Goal: Transaction & Acquisition: Purchase product/service

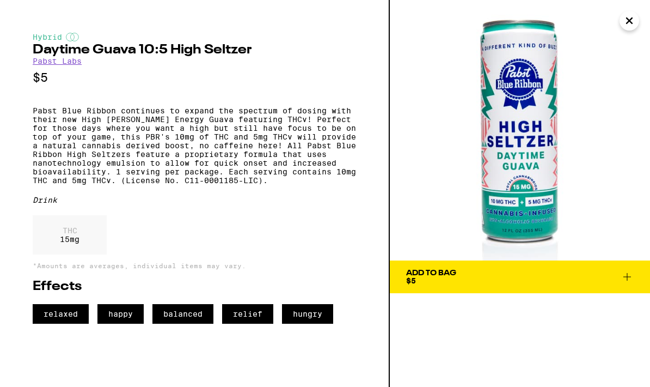
click at [463, 276] on span "Add To Bag $5" at bounding box center [520, 276] width 228 height 15
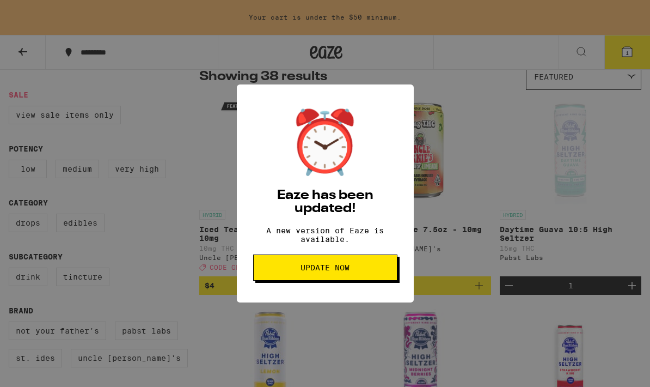
click at [362, 271] on span "Update Now" at bounding box center [325, 268] width 126 height 8
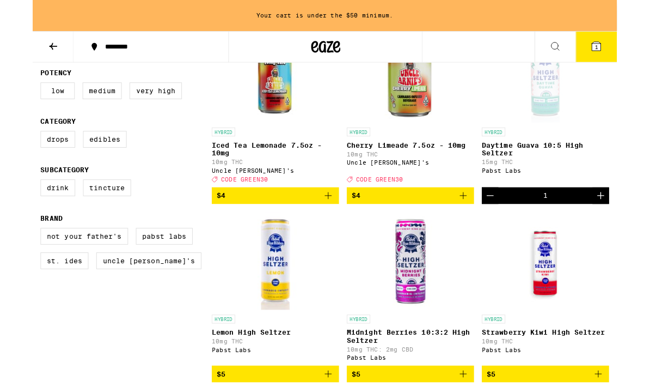
scroll to position [165, 0]
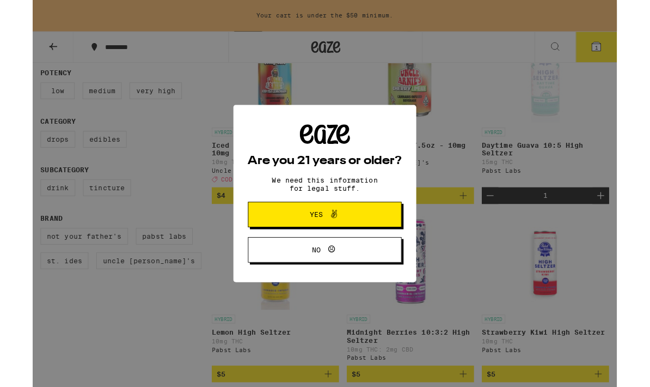
click at [369, 237] on button "Yes" at bounding box center [325, 238] width 171 height 28
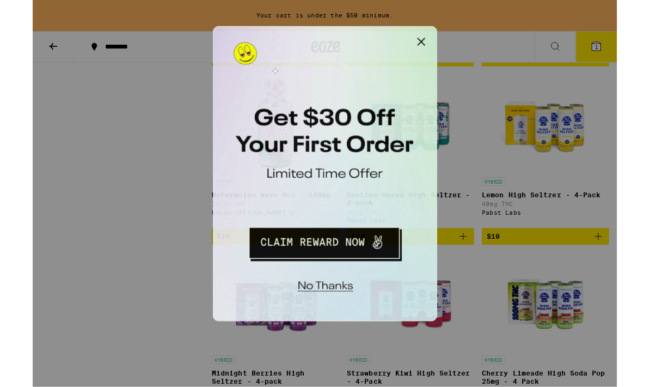
scroll to position [2115, 0]
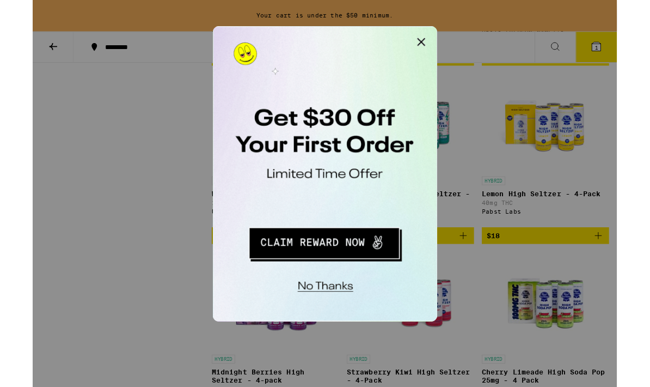
click at [298, 204] on button "No thanks" at bounding box center [285, 202] width 80 height 22
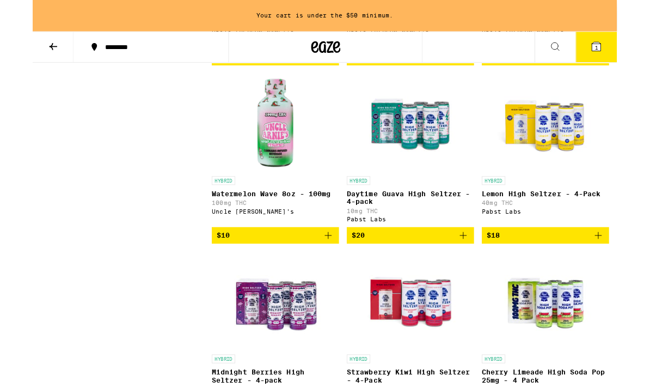
click at [632, 268] on icon "Add to bag" at bounding box center [629, 261] width 13 height 13
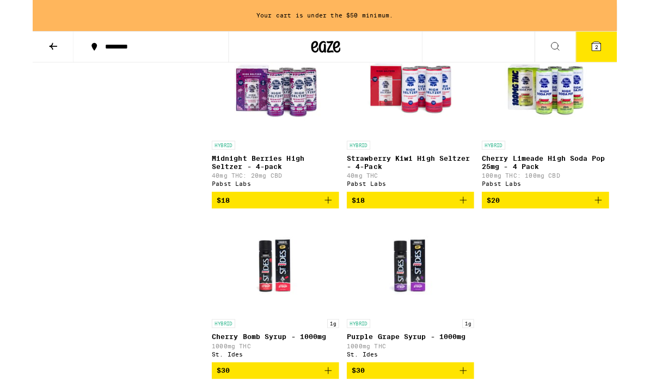
scroll to position [2354, 0]
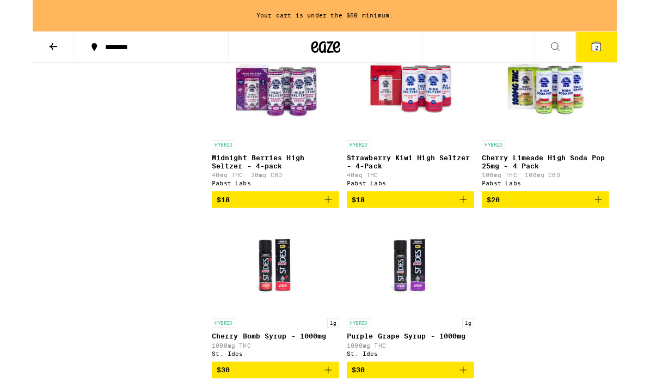
click at [633, 228] on icon "Add to bag" at bounding box center [629, 221] width 13 height 13
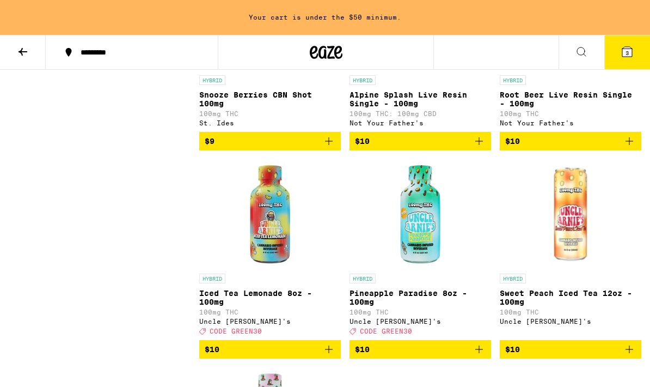
scroll to position [1828, 0]
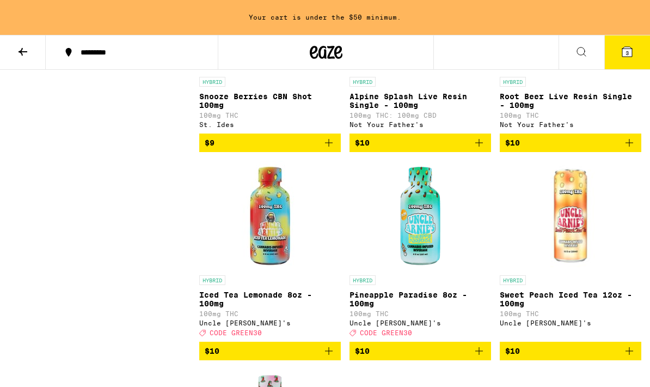
click at [628, 56] on span "3" at bounding box center [627, 53] width 3 height 7
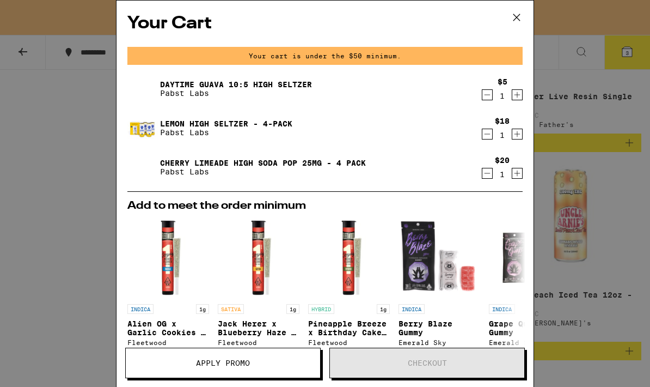
click at [487, 176] on icon "Decrement" at bounding box center [487, 173] width 10 height 13
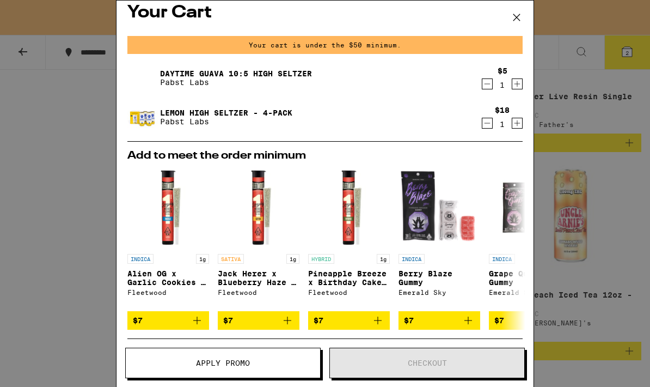
scroll to position [12, 0]
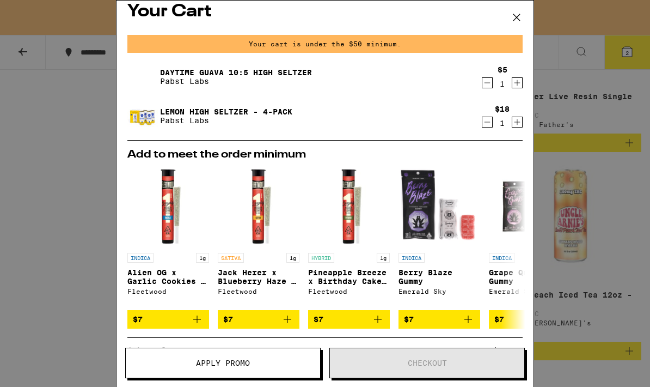
click at [515, 85] on icon "Increment" at bounding box center [517, 82] width 10 height 13
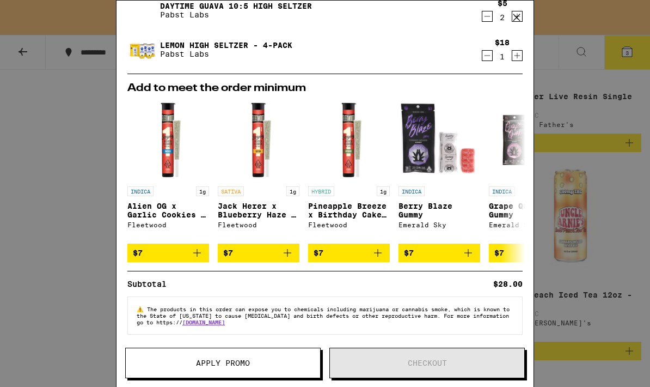
scroll to position [89, 0]
click at [625, 228] on div "Your Cart Your cart is under the $50 minimum. Daytime Guava 10:5 High [PERSON_N…" at bounding box center [325, 193] width 650 height 387
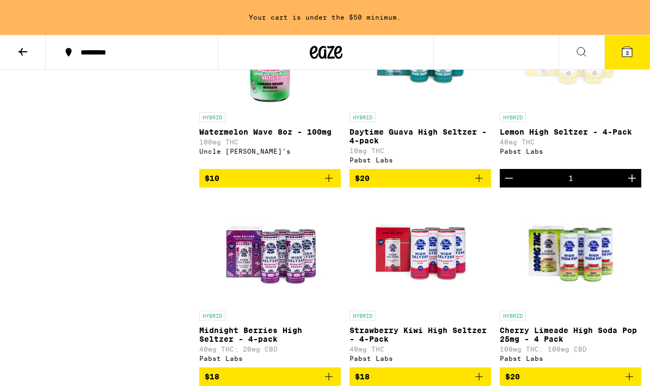
scroll to position [2179, 0]
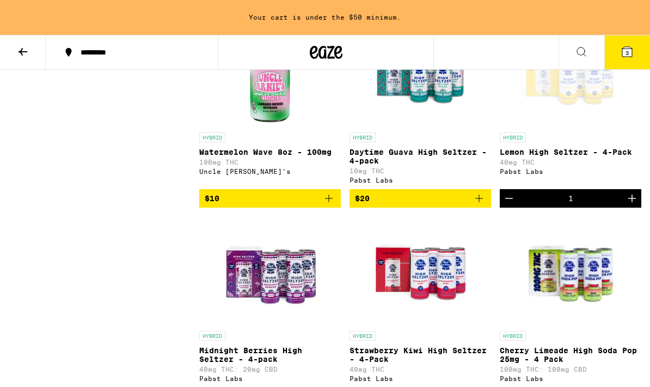
click at [320, 205] on span "$10" at bounding box center [270, 198] width 131 height 13
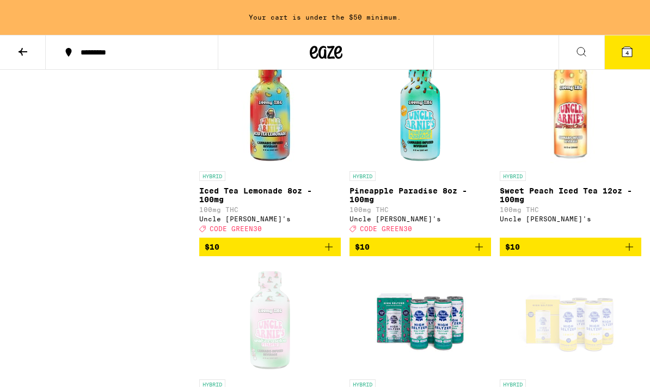
scroll to position [1894, 0]
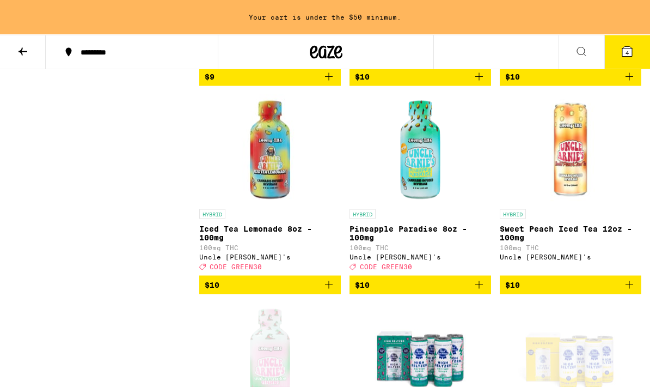
click at [484, 291] on icon "Add to bag" at bounding box center [479, 284] width 13 height 13
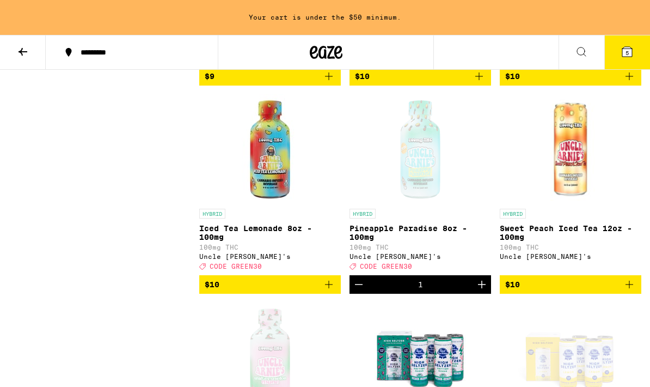
click at [627, 56] on span "5" at bounding box center [627, 53] width 3 height 7
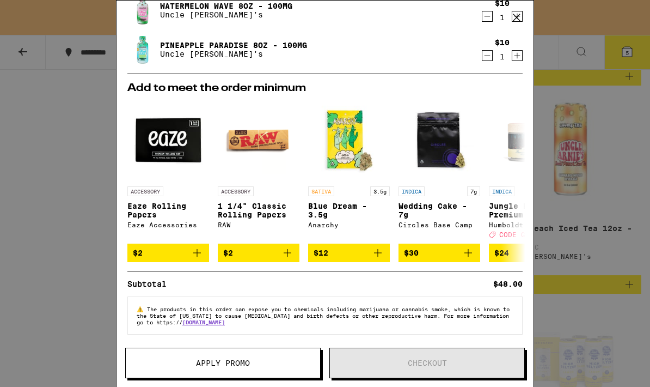
scroll to position [168, 0]
click at [624, 243] on div "Your Cart Your cart is under the $50 minimum. Daytime Guava 10:5 High [PERSON_N…" at bounding box center [325, 193] width 650 height 387
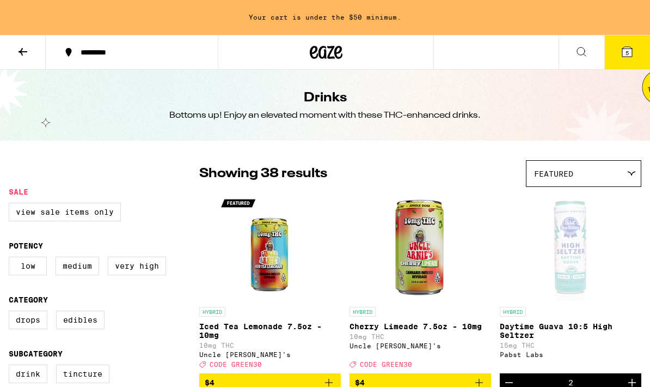
click at [336, 52] on icon at bounding box center [326, 52] width 33 height 20
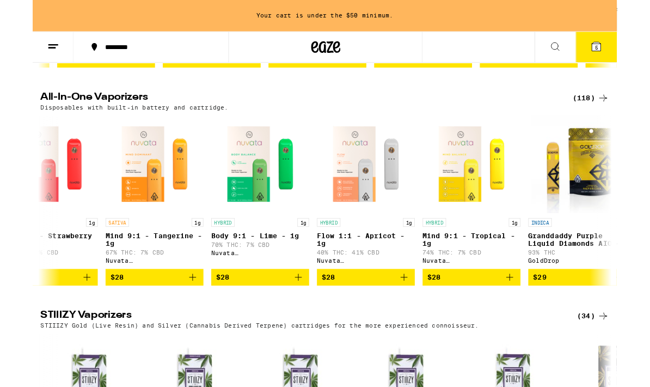
scroll to position [0, 989]
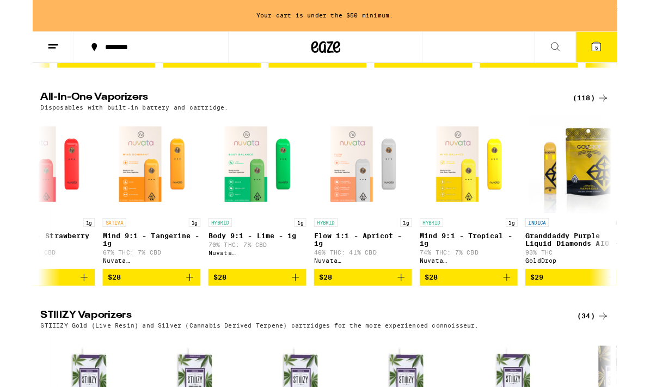
click at [529, 315] on icon "Add to bag" at bounding box center [527, 308] width 13 height 13
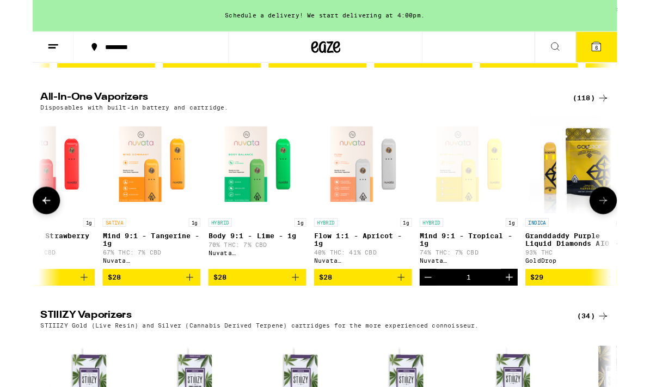
click at [627, 56] on span "6" at bounding box center [627, 53] width 3 height 7
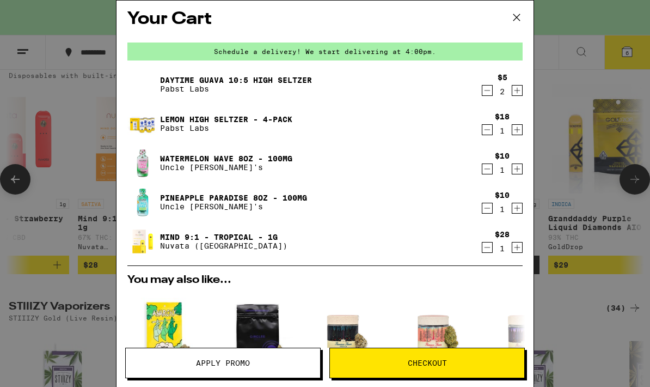
scroll to position [-7, 0]
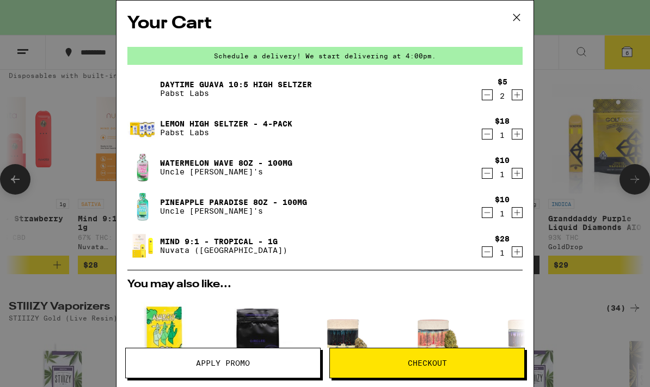
click at [478, 359] on span "Checkout" at bounding box center [427, 363] width 194 height 8
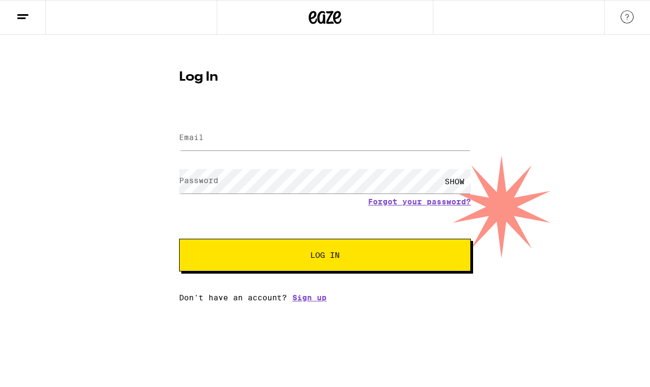
click at [382, 139] on input "Email" at bounding box center [325, 138] width 292 height 25
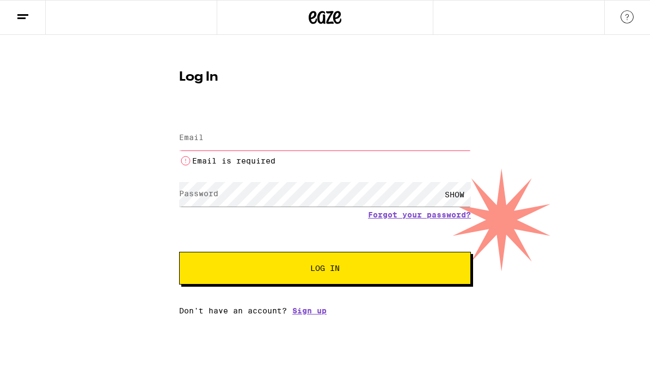
type input "[EMAIL_ADDRESS][DOMAIN_NAME]"
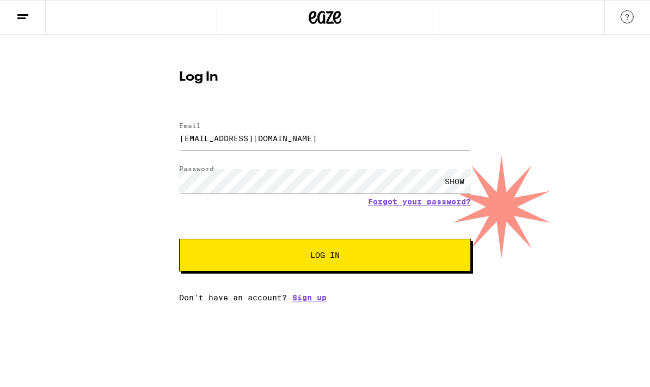
click at [406, 259] on span "Log In" at bounding box center [325, 255] width 204 height 8
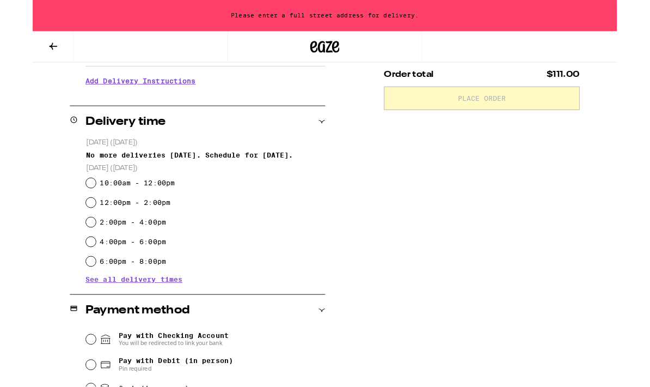
scroll to position [223, 0]
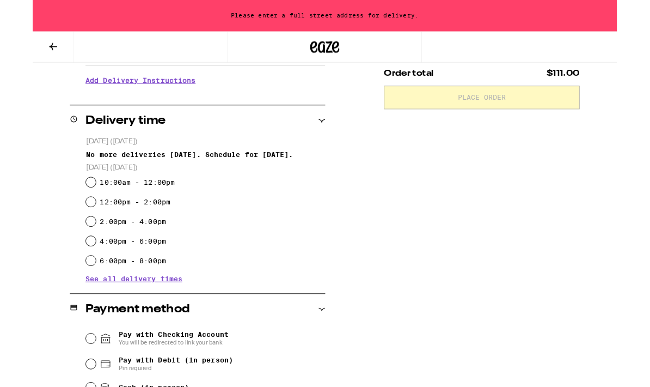
click at [157, 310] on span "See all delivery times" at bounding box center [113, 310] width 108 height 8
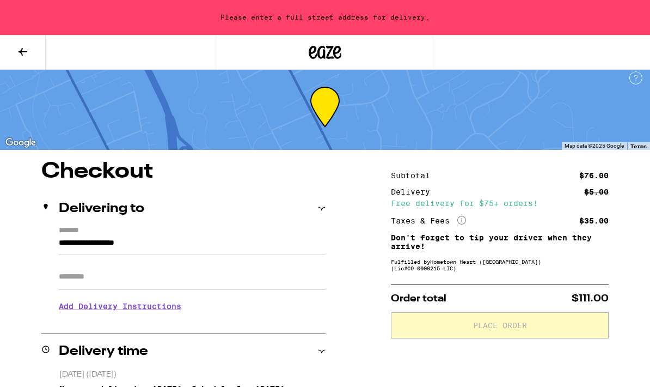
scroll to position [0, 0]
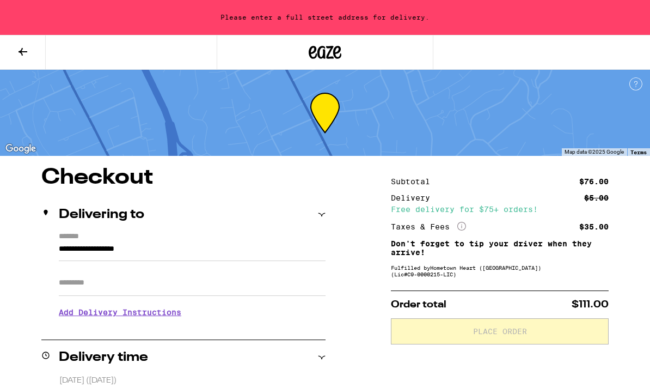
click at [601, 194] on div "$5.00" at bounding box center [596, 198] width 25 height 8
click at [290, 281] on input "Apt/Suite" at bounding box center [192, 283] width 267 height 26
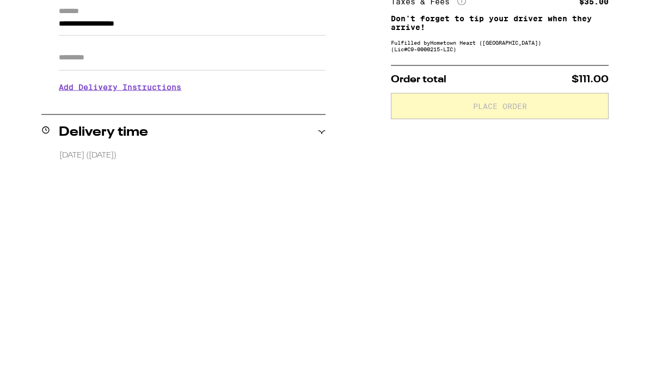
scroll to position [225, 0]
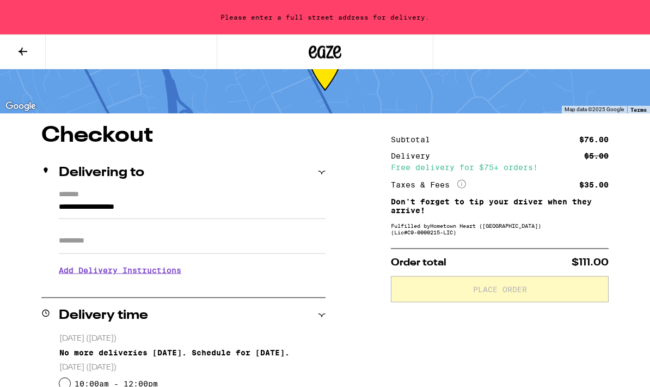
click at [231, 200] on input "**********" at bounding box center [192, 209] width 267 height 19
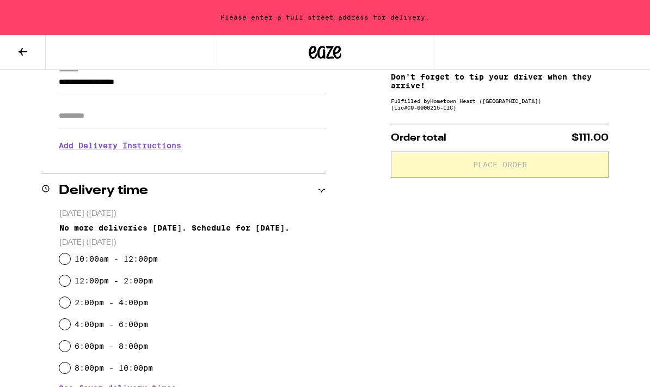
scroll to position [42, 0]
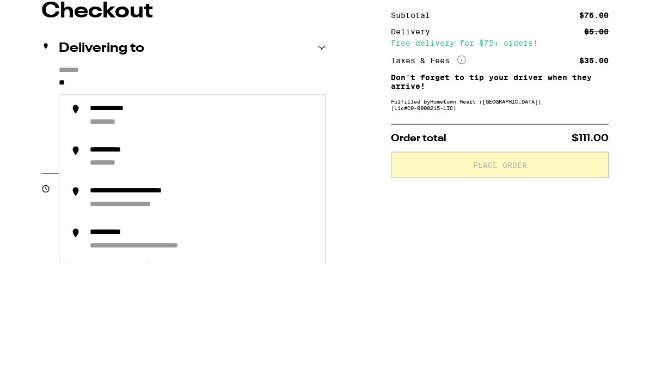
type input "*"
click at [259, 219] on li "**********" at bounding box center [192, 239] width 266 height 41
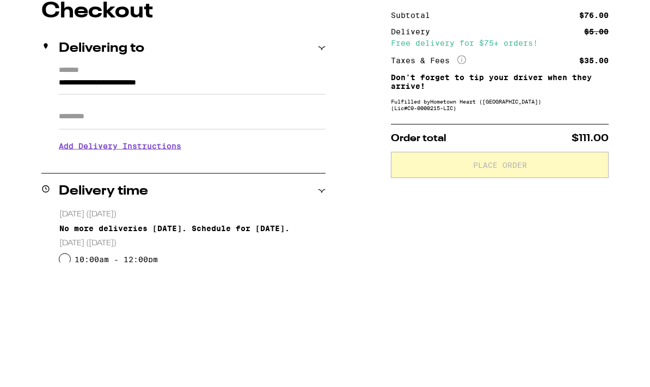
scroll to position [167, 0]
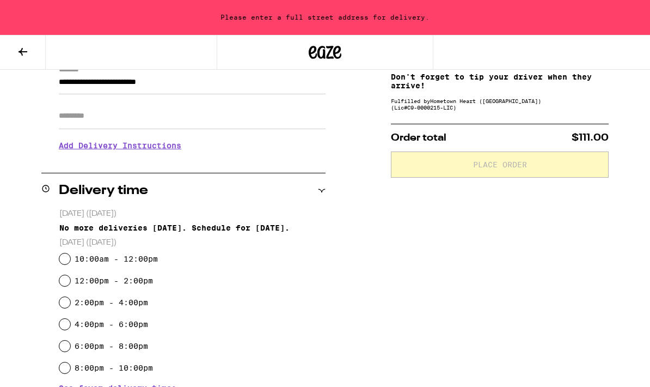
type input "**********"
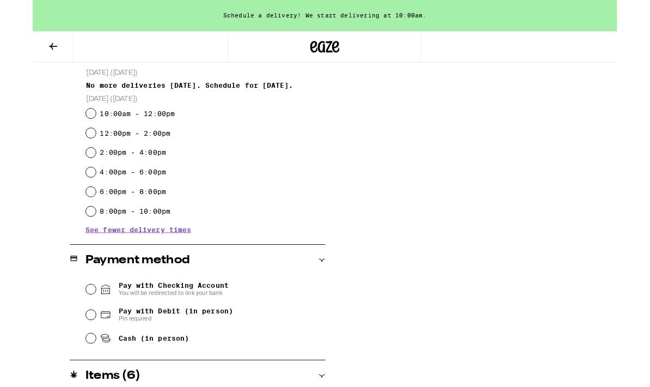
scroll to position [300, 0]
